Goal: Transaction & Acquisition: Book appointment/travel/reservation

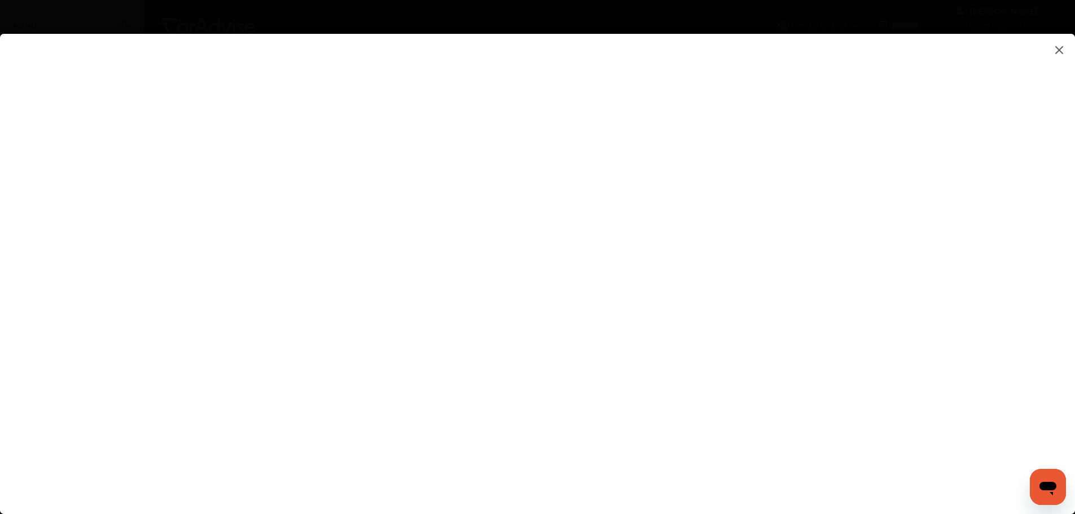
click at [700, 339] on flutter-view at bounding box center [537, 263] width 1075 height 458
type input "**********"
click at [1067, 353] on flutter-view at bounding box center [537, 263] width 1075 height 458
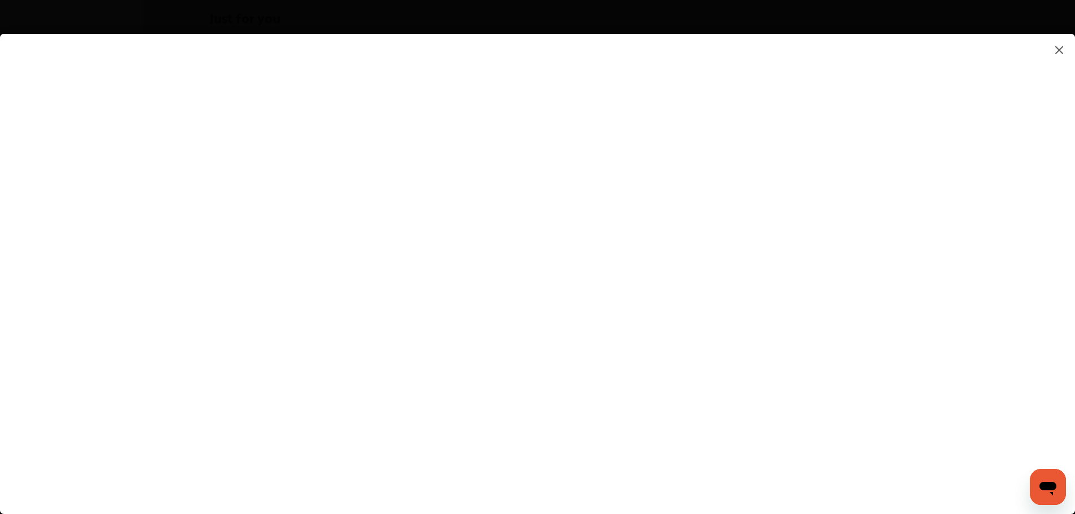
click at [642, 417] on flutter-view at bounding box center [537, 263] width 1075 height 458
click at [743, 452] on flutter-view at bounding box center [537, 263] width 1075 height 458
click at [747, 261] on flutter-view at bounding box center [537, 263] width 1075 height 458
click at [693, 217] on flutter-view at bounding box center [537, 263] width 1075 height 458
type textarea "**********"
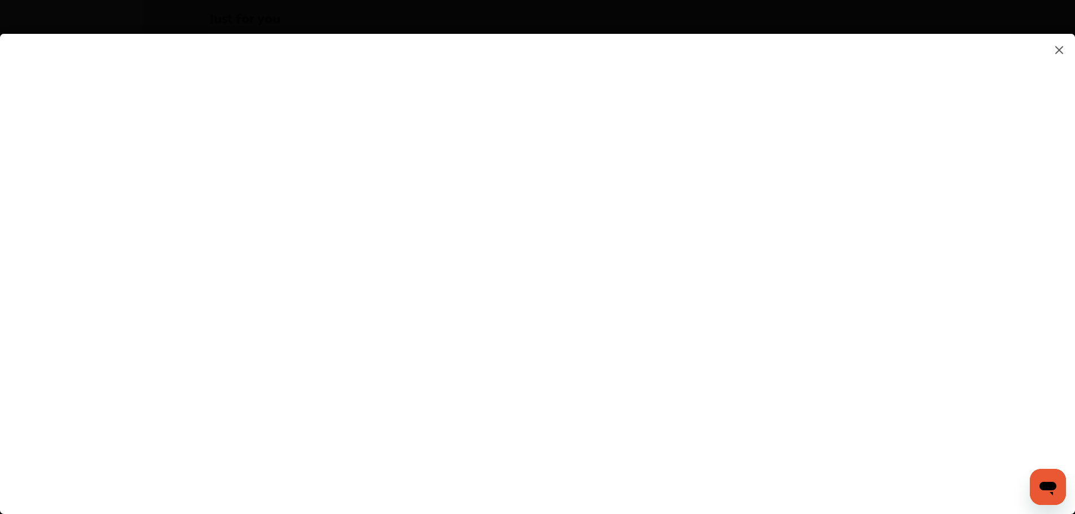
click at [699, 264] on flutter-view at bounding box center [537, 263] width 1075 height 458
click at [1057, 455] on flutter-view at bounding box center [537, 263] width 1075 height 458
click at [804, 305] on flutter-view at bounding box center [537, 263] width 1075 height 458
click at [764, 297] on flutter-view at bounding box center [537, 263] width 1075 height 458
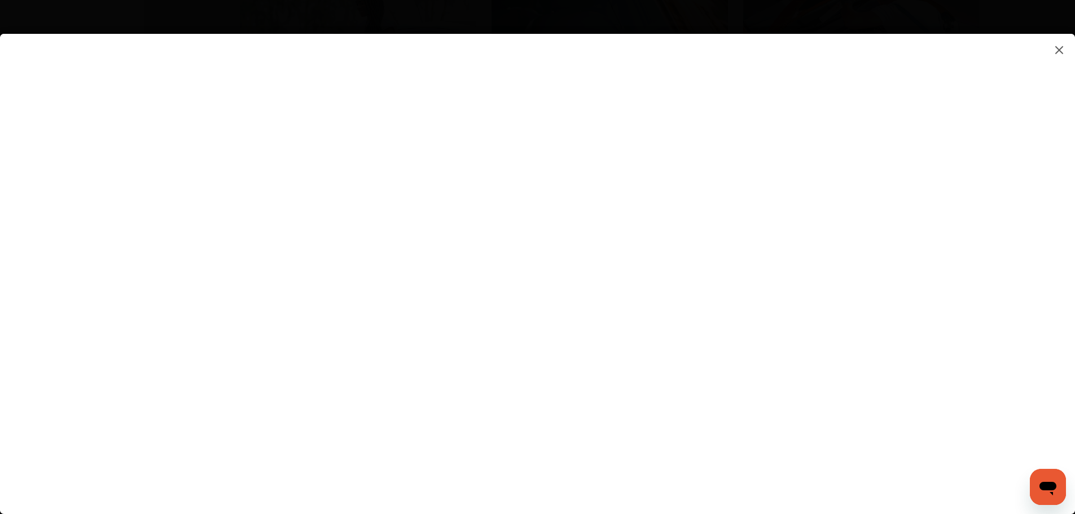
click at [767, 62] on flutter-view at bounding box center [537, 263] width 1075 height 458
click at [764, 282] on flutter-view at bounding box center [537, 263] width 1075 height 458
click at [751, 357] on flutter-view at bounding box center [537, 263] width 1075 height 458
click at [582, 314] on flutter-view at bounding box center [537, 263] width 1075 height 458
click at [1063, 199] on flutter-view at bounding box center [537, 263] width 1075 height 458
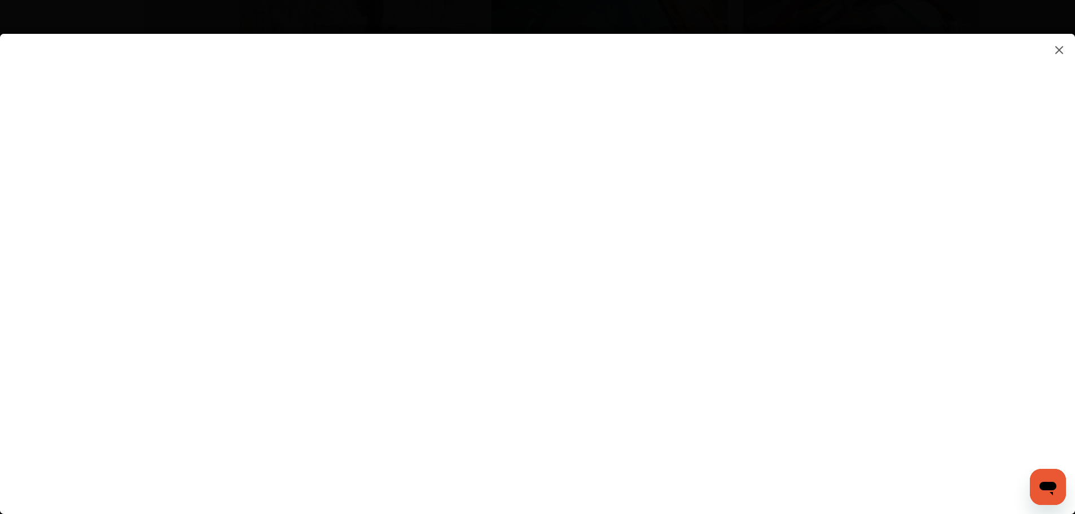
click at [144, 60] on flutter-view at bounding box center [537, 263] width 1075 height 458
click at [1062, 50] on img at bounding box center [1060, 50] width 14 height 14
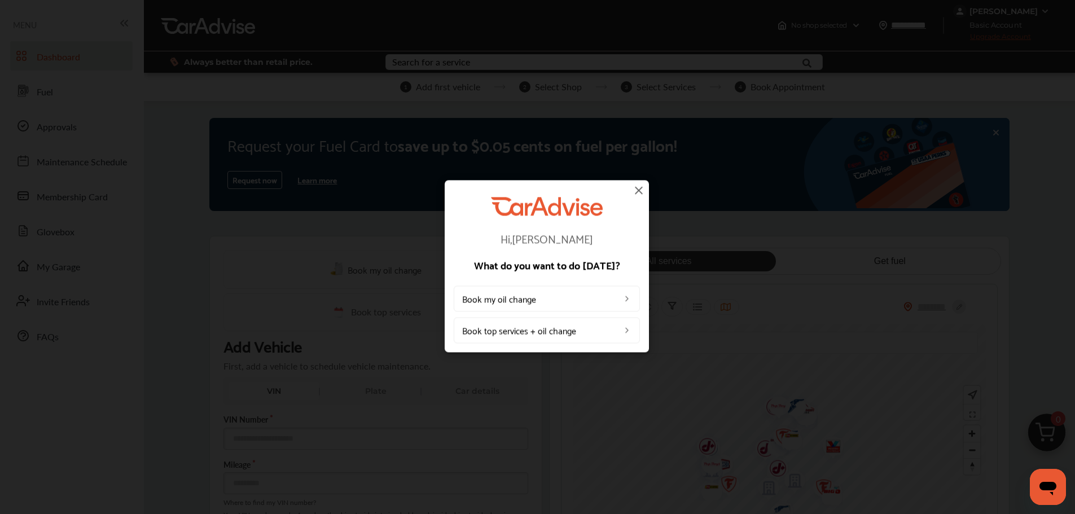
click at [573, 331] on link "Book top services + oil change" at bounding box center [547, 330] width 186 height 26
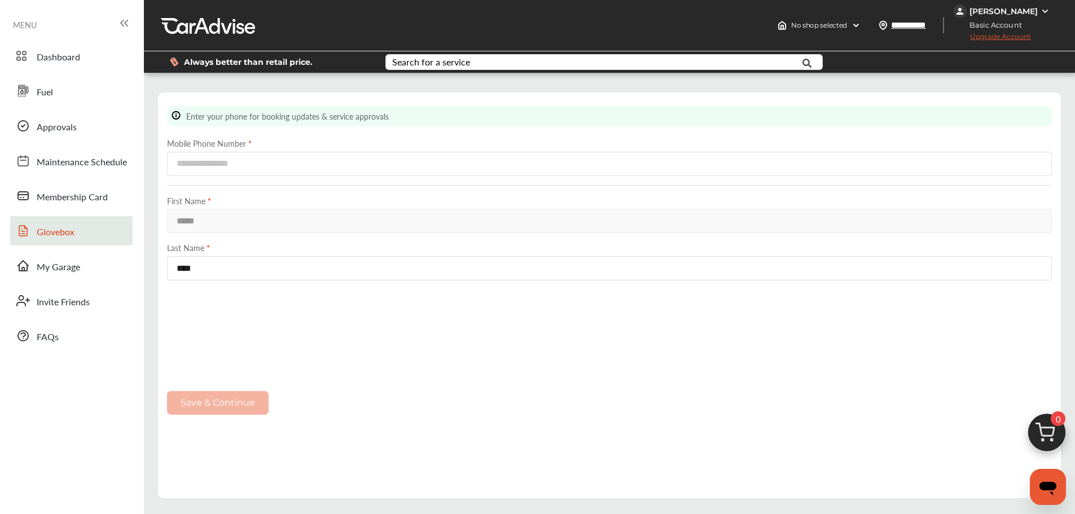
click at [51, 223] on link "Glovebox" at bounding box center [71, 230] width 122 height 29
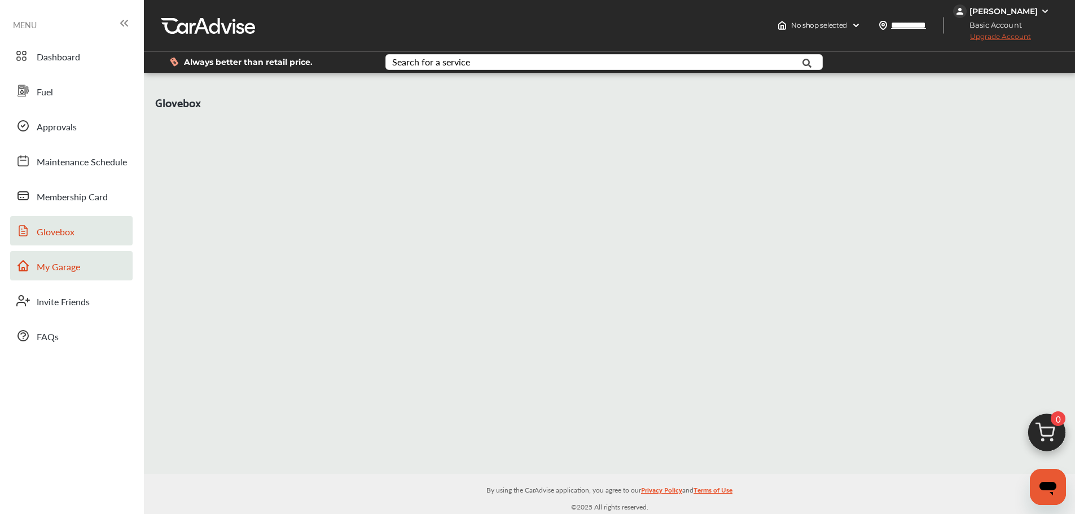
click at [65, 261] on span "My Garage" at bounding box center [58, 267] width 43 height 15
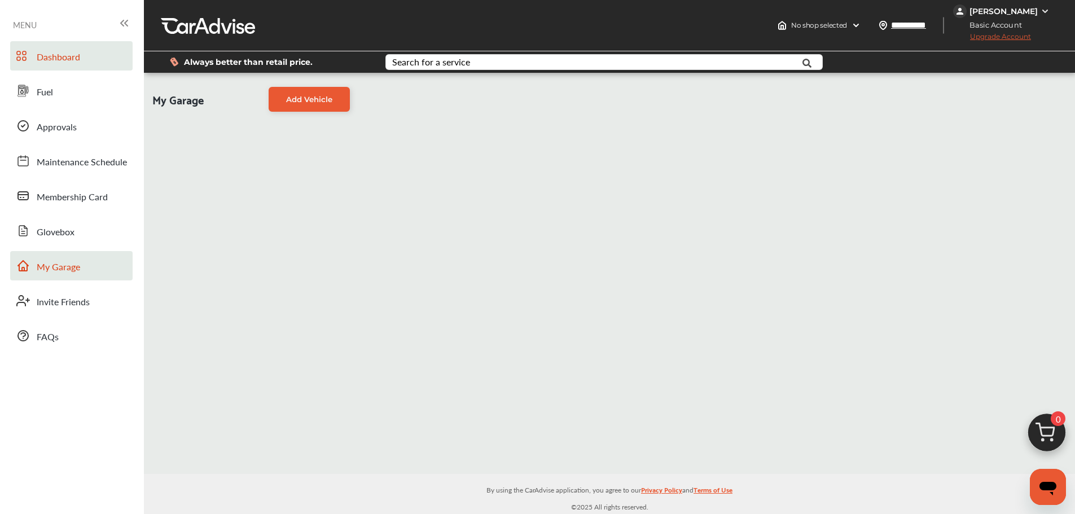
click at [42, 48] on link "Dashboard" at bounding box center [71, 55] width 122 height 29
